Goal: Information Seeking & Learning: Learn about a topic

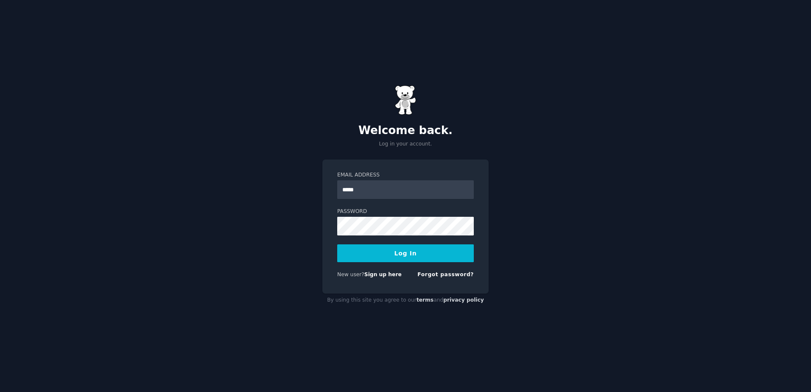
type input "**********"
click at [337, 244] on button "Log In" at bounding box center [405, 253] width 137 height 18
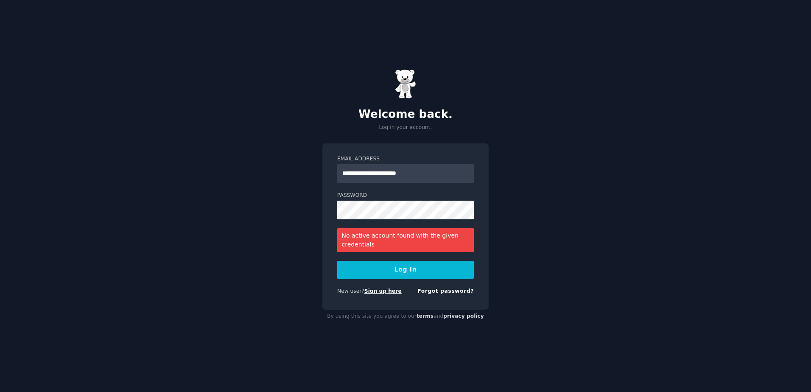
click at [377, 288] on link "Sign up here" at bounding box center [382, 291] width 37 height 6
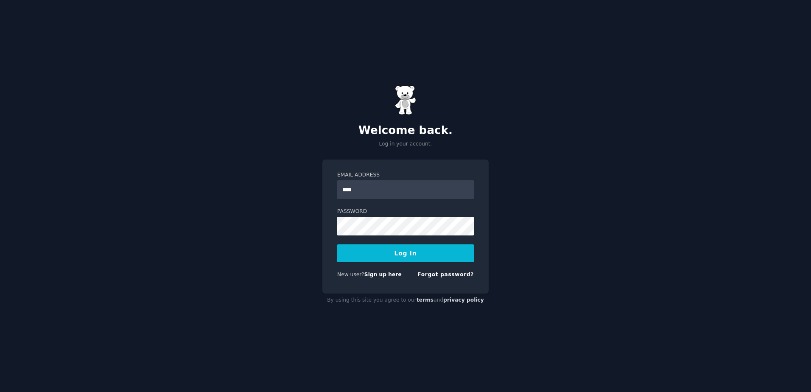
type input "**********"
click at [337, 244] on button "Log In" at bounding box center [405, 253] width 137 height 18
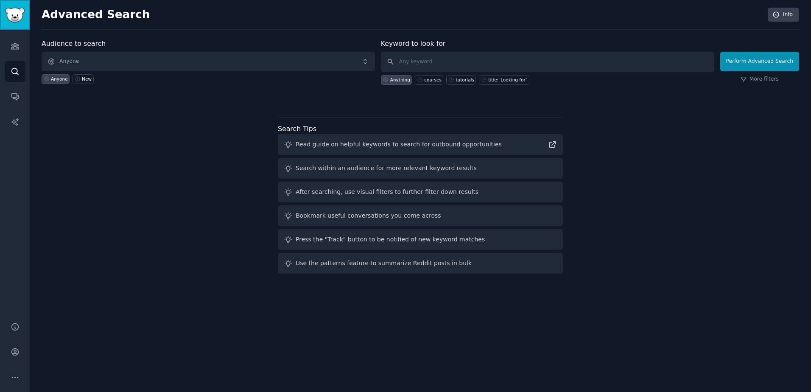
click at [19, 26] on link "Sidebar" at bounding box center [15, 15] width 30 height 30
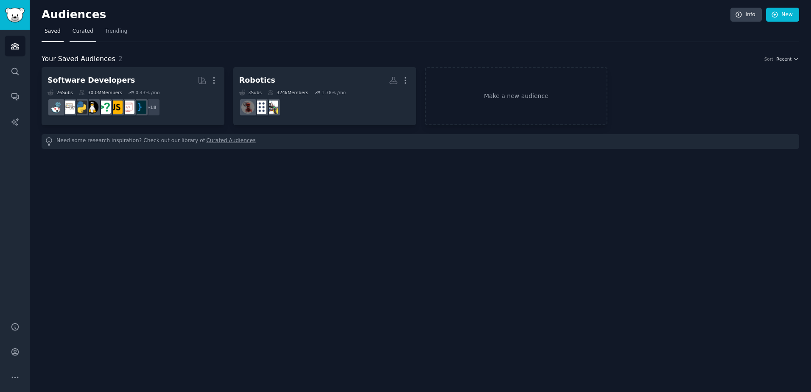
click at [89, 31] on span "Curated" at bounding box center [83, 32] width 21 height 8
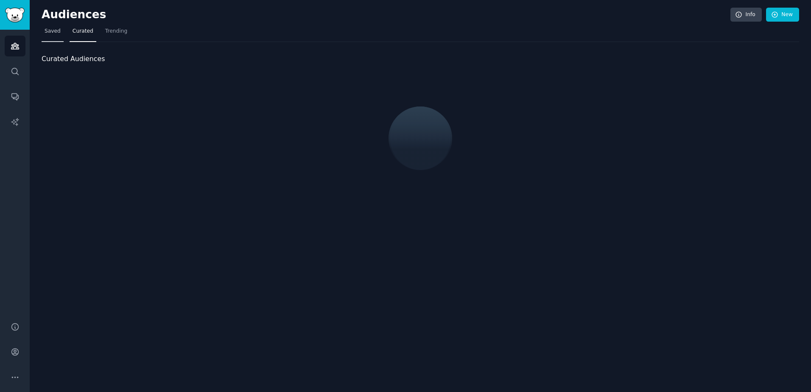
click at [53, 29] on span "Saved" at bounding box center [53, 32] width 16 height 8
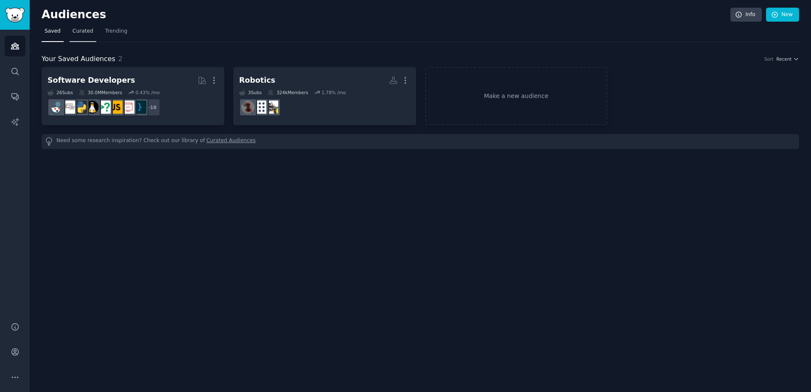
click at [74, 34] on span "Curated" at bounding box center [83, 32] width 21 height 8
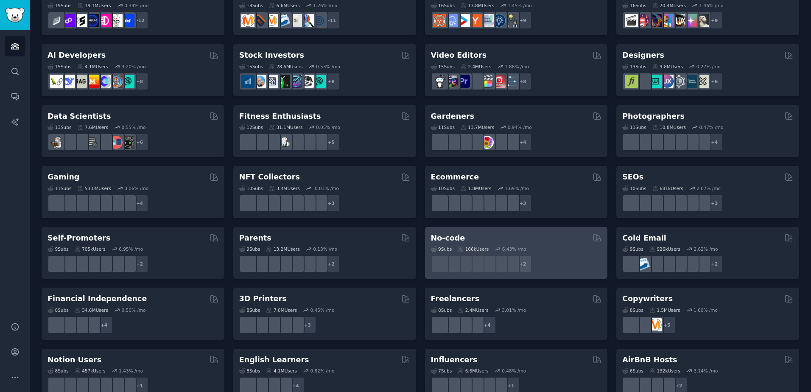
scroll to position [145, 0]
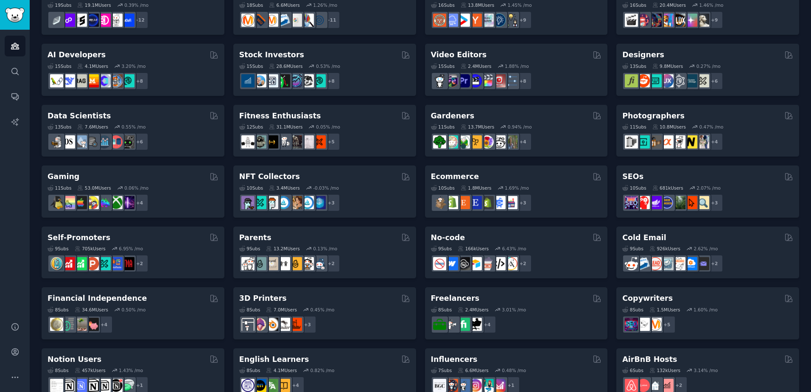
drag, startPoint x: 670, startPoint y: 243, endPoint x: 611, endPoint y: 221, distance: 62.4
click at [611, 221] on div "Pet Lovers Curated by GummySearch 31 Sub s 24.4M Users 0.82 % /mo + 24 Software…" at bounding box center [420, 222] width 757 height 600
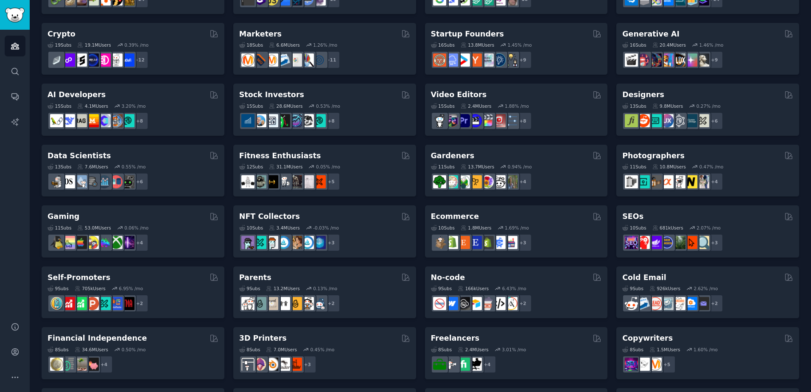
scroll to position [105, 0]
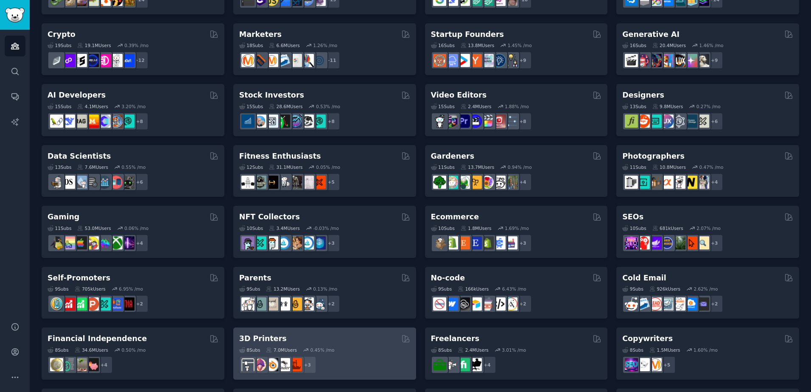
drag, startPoint x: 353, startPoint y: 341, endPoint x: 335, endPoint y: 357, distance: 24.1
click at [335, 357] on div "+ 3" at bounding box center [324, 365] width 171 height 18
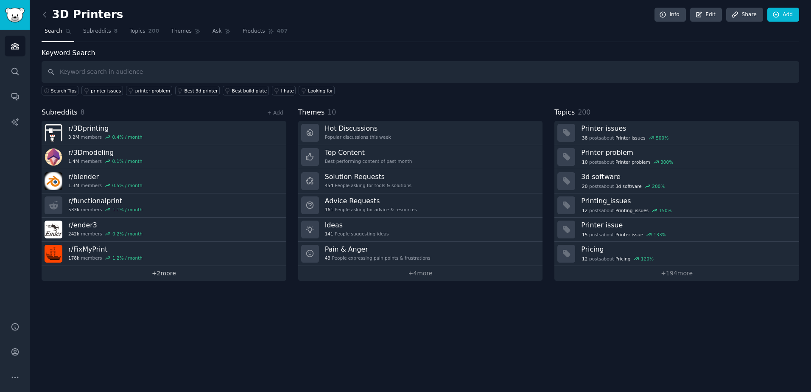
click at [166, 277] on link "+ 2 more" at bounding box center [164, 273] width 245 height 15
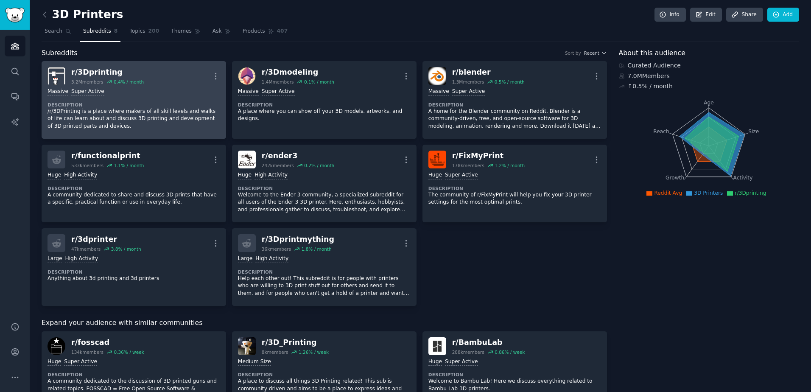
click at [97, 69] on div "r/ 3Dprinting" at bounding box center [107, 72] width 73 height 11
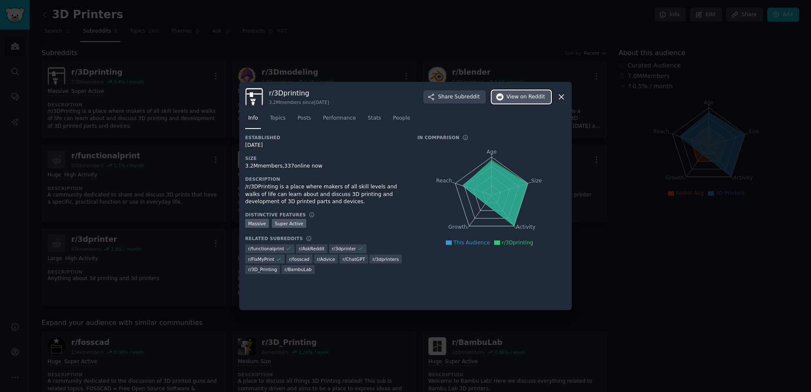
click at [515, 95] on span "View on Reddit" at bounding box center [525, 97] width 39 height 8
click at [523, 60] on div at bounding box center [405, 196] width 811 height 392
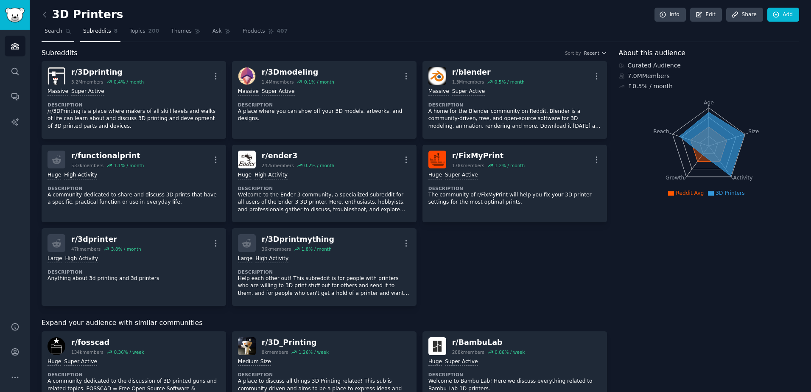
click at [58, 35] on link "Search" at bounding box center [58, 33] width 33 height 17
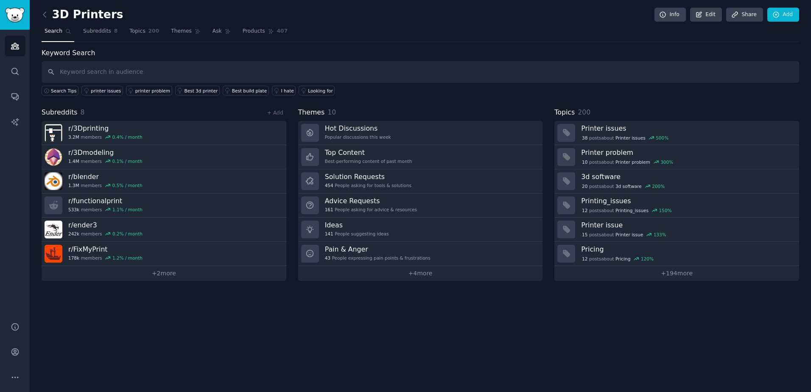
click at [176, 75] on input "text" at bounding box center [420, 72] width 757 height 22
type input "robotics"
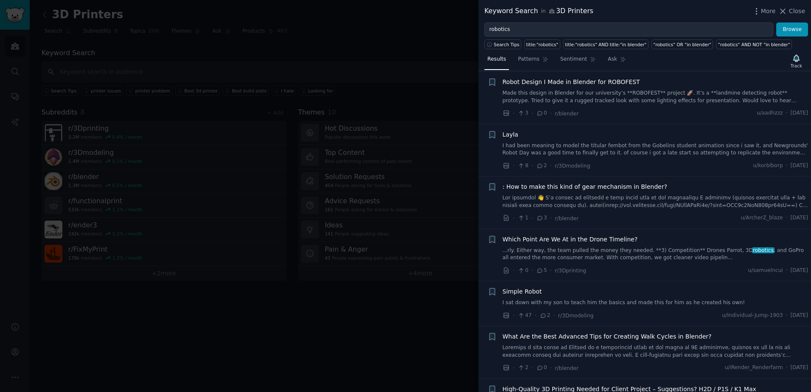
scroll to position [724, 0]
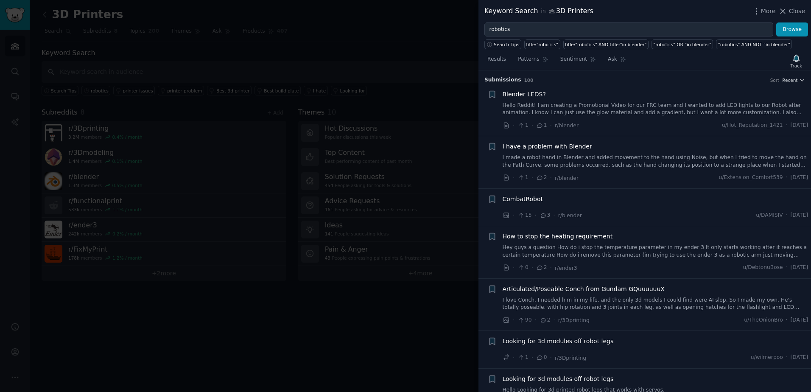
click at [460, 30] on div at bounding box center [405, 196] width 811 height 392
